Goal: Download file/media

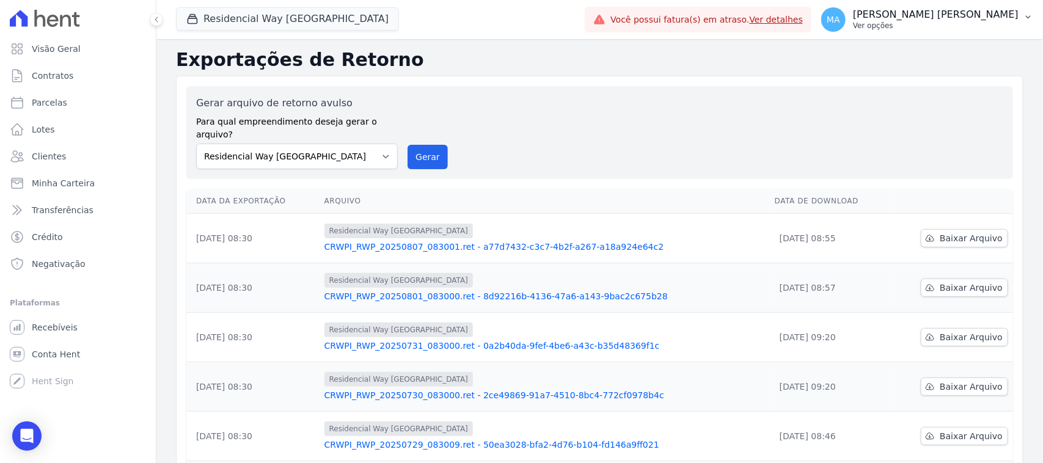
click at [939, 23] on p "Ver opções" at bounding box center [936, 26] width 166 height 10
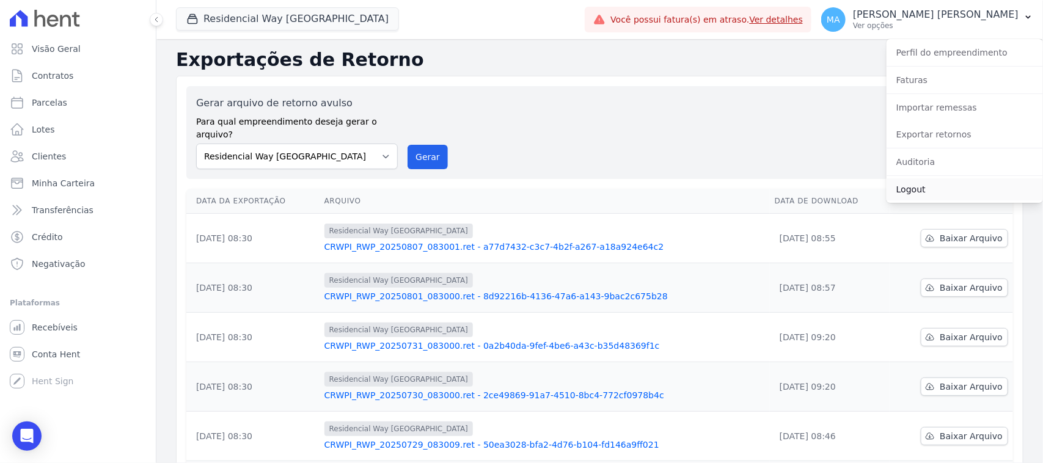
click at [909, 191] on link "Logout" at bounding box center [964, 189] width 156 height 22
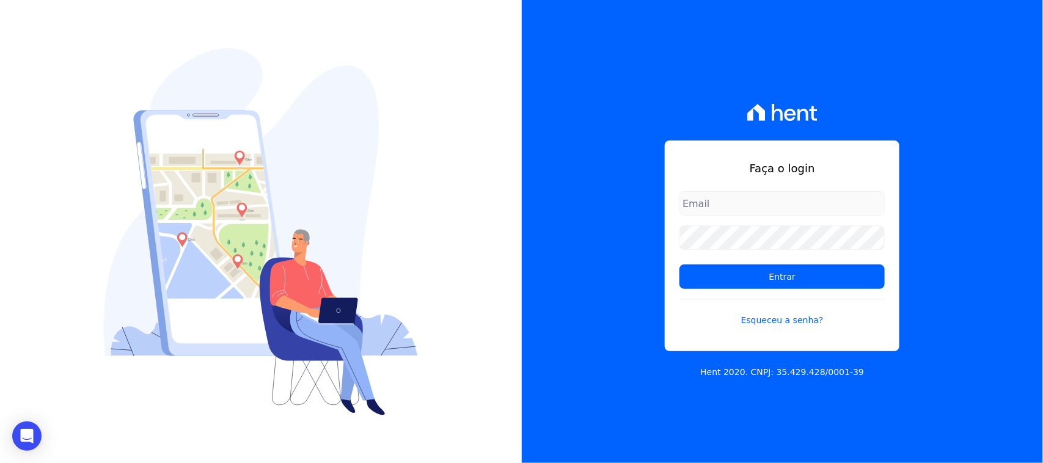
type input "[PERSON_NAME][EMAIL_ADDRESS][PERSON_NAME][DOMAIN_NAME]"
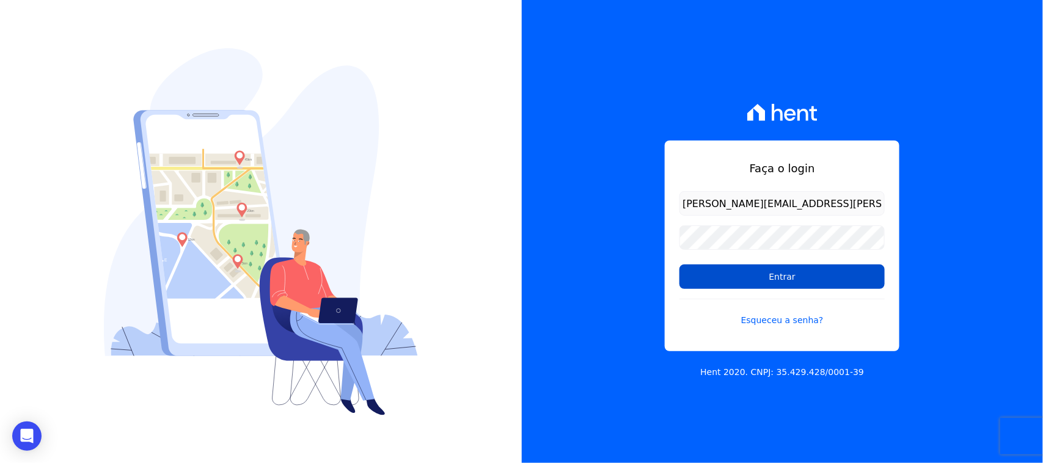
click at [779, 270] on input "Entrar" at bounding box center [781, 276] width 205 height 24
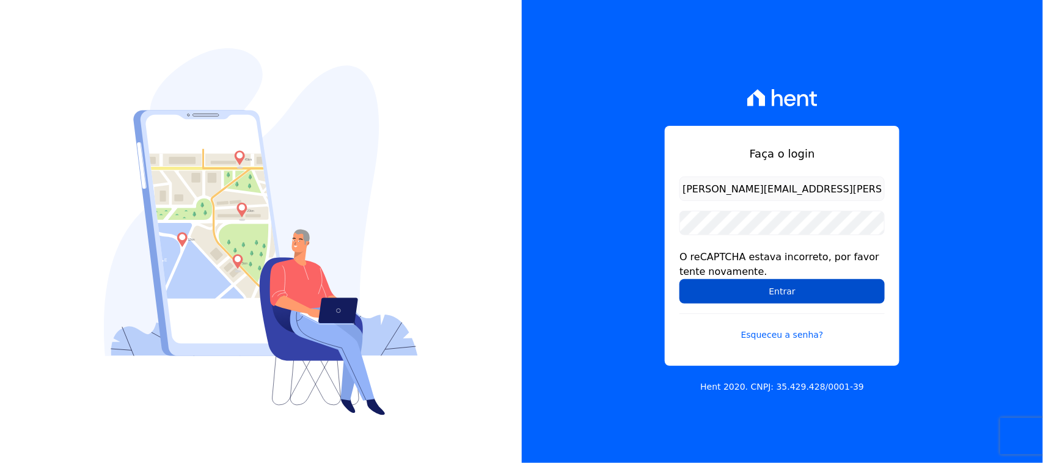
click at [777, 291] on input "Entrar" at bounding box center [781, 291] width 205 height 24
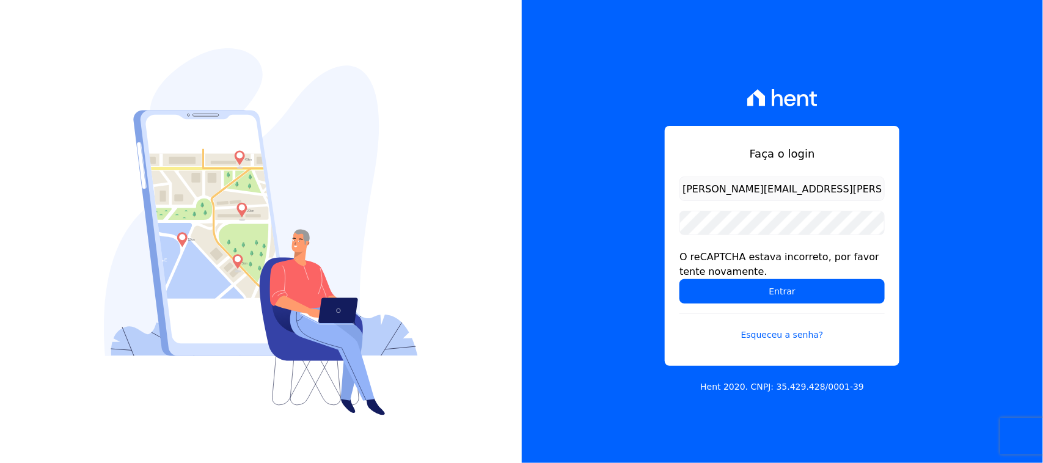
click at [779, 292] on input "Entrar" at bounding box center [781, 291] width 205 height 24
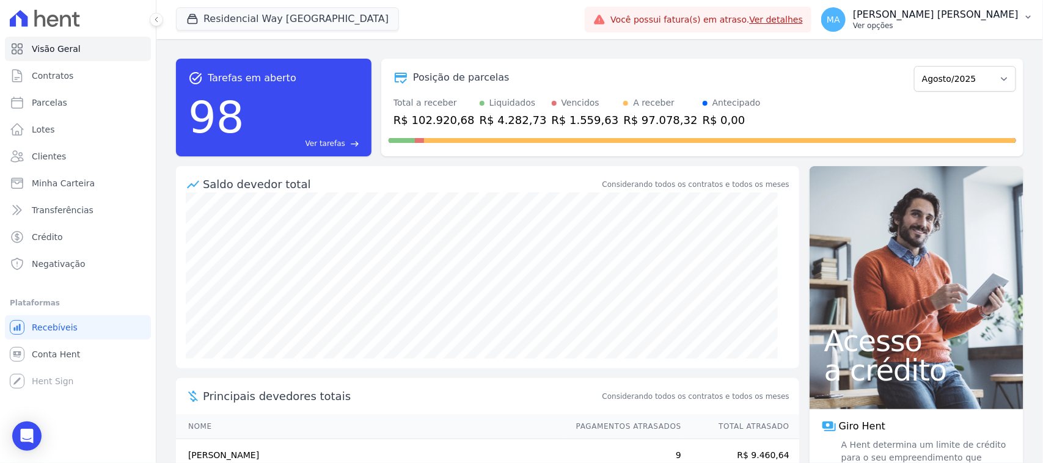
click at [922, 26] on p "Ver opções" at bounding box center [936, 26] width 166 height 10
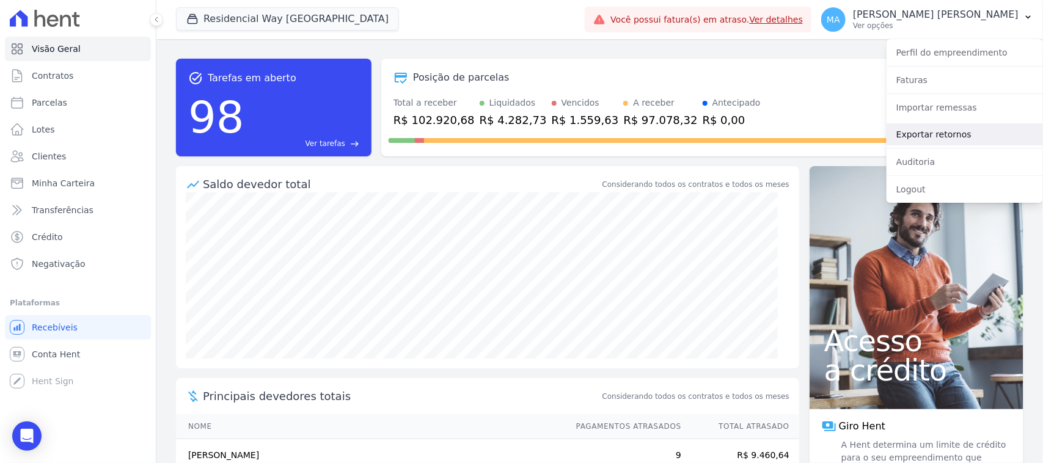
click at [923, 133] on link "Exportar retornos" at bounding box center [964, 134] width 156 height 22
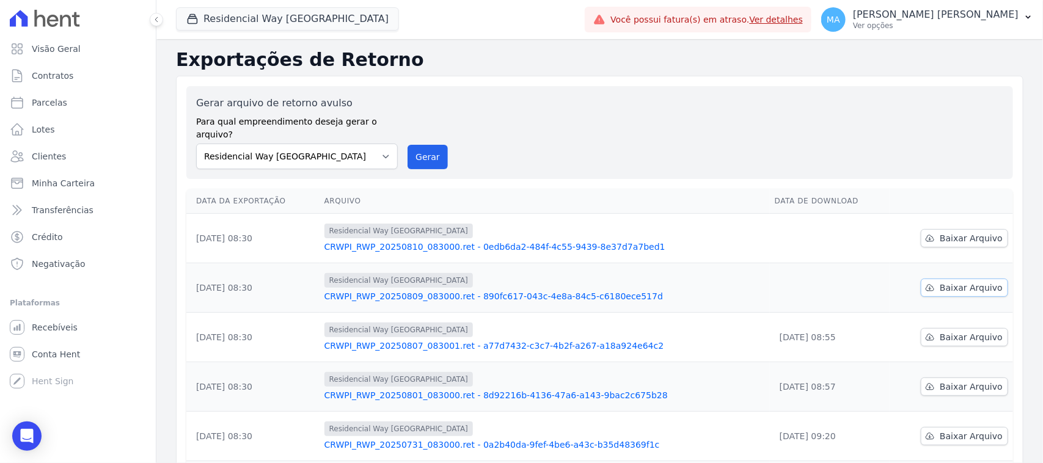
click at [957, 282] on span "Baixar Arquivo" at bounding box center [970, 288] width 63 height 12
click at [942, 232] on span "Baixar Arquivo" at bounding box center [970, 238] width 63 height 12
click at [929, 23] on p "Ver opções" at bounding box center [936, 26] width 166 height 10
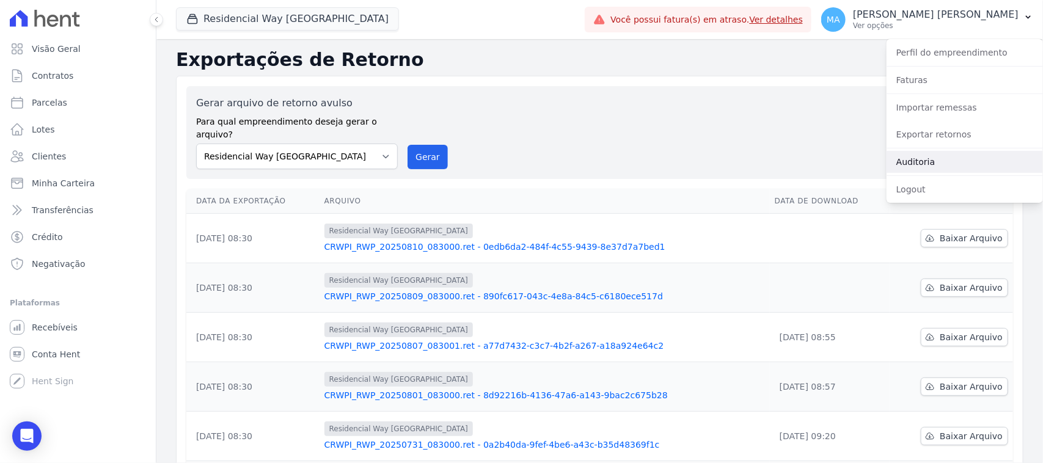
click at [923, 164] on link "Auditoria" at bounding box center [964, 162] width 156 height 22
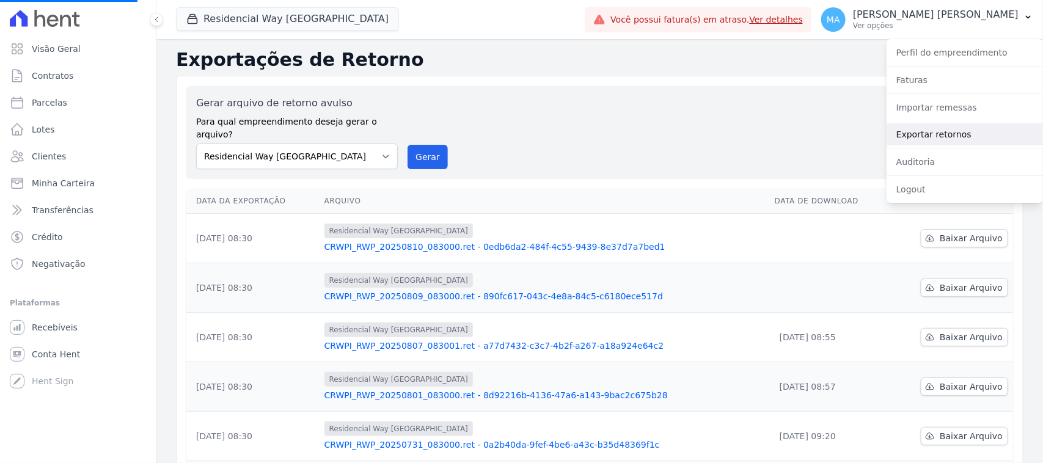
click at [918, 132] on link "Exportar retornos" at bounding box center [964, 134] width 156 height 22
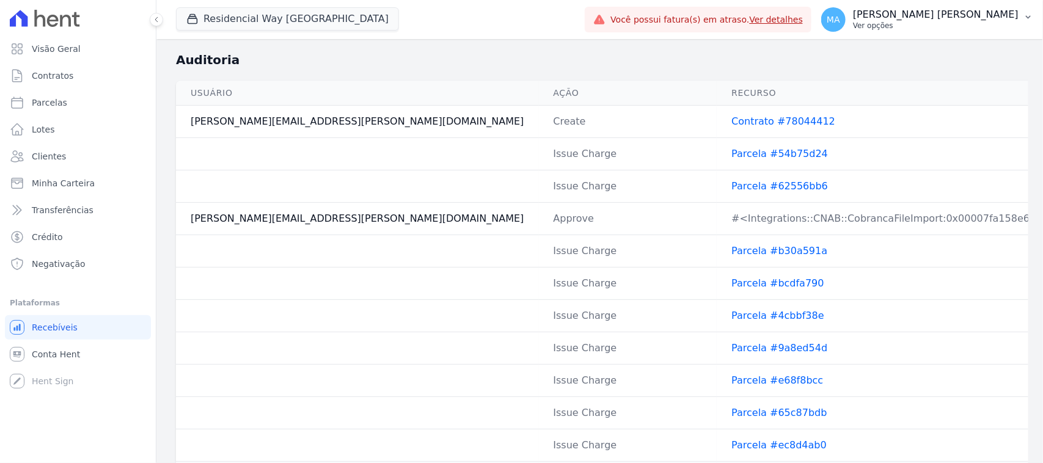
click at [936, 26] on p "Ver opções" at bounding box center [936, 26] width 166 height 10
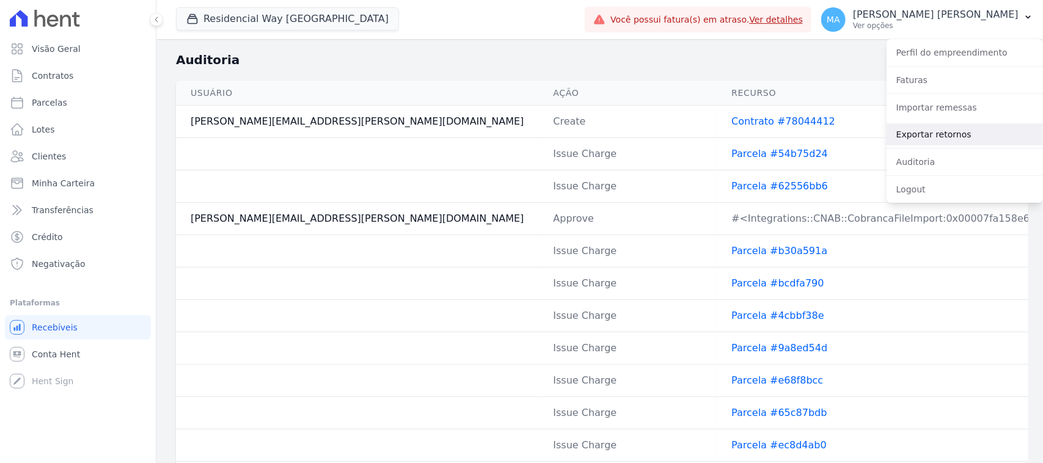
click at [923, 132] on link "Exportar retornos" at bounding box center [964, 134] width 156 height 22
